Goal: Task Accomplishment & Management: Manage account settings

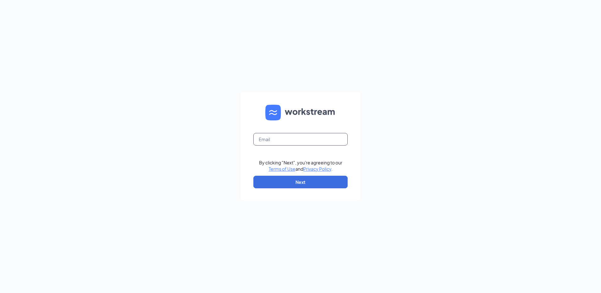
click at [324, 135] on input "text" at bounding box center [300, 139] width 94 height 13
type input "rs037050@tacobell.com"
click at [326, 184] on button "Next" at bounding box center [300, 182] width 94 height 13
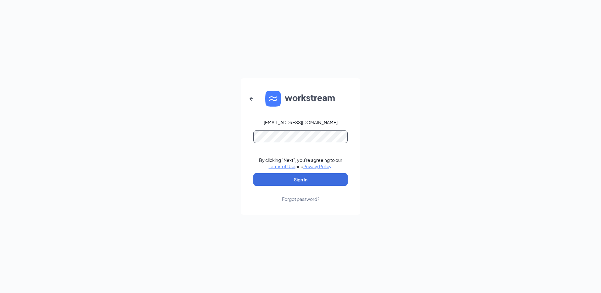
click at [253, 173] on button "Sign In" at bounding box center [300, 179] width 94 height 13
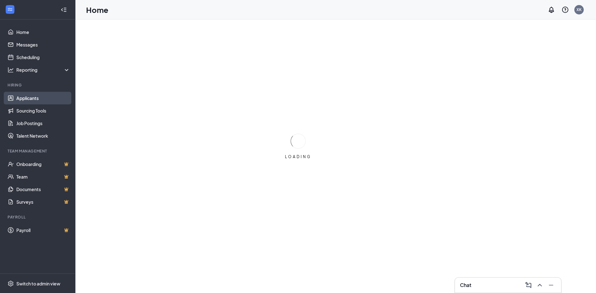
click at [57, 103] on link "Applicants" at bounding box center [43, 98] width 54 height 13
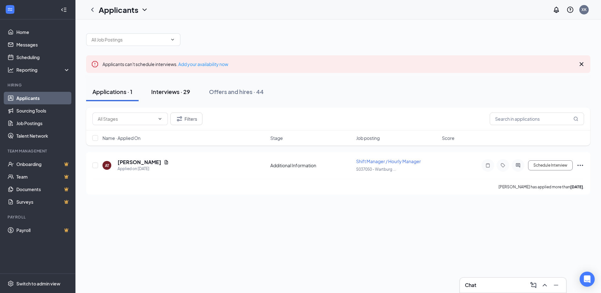
drag, startPoint x: 190, startPoint y: 97, endPoint x: 193, endPoint y: 101, distance: 4.7
click at [189, 97] on button "Interviews · 29" at bounding box center [171, 91] width 52 height 19
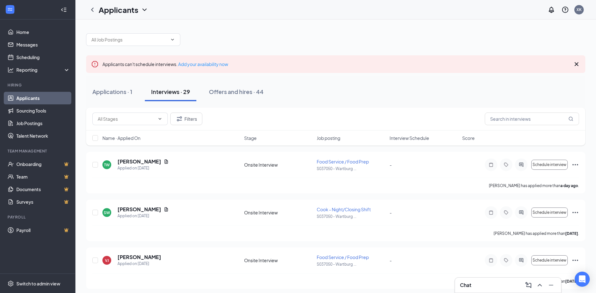
click at [475, 283] on div "Chat" at bounding box center [508, 285] width 96 height 10
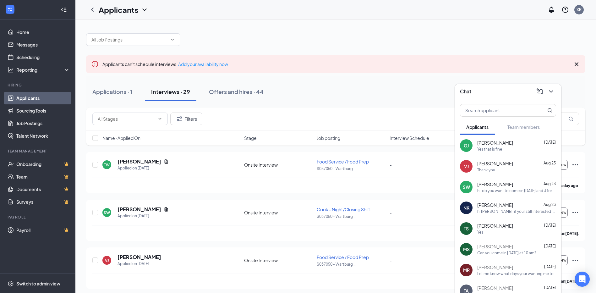
click at [514, 96] on div "Chat" at bounding box center [508, 91] width 96 height 10
